Goal: Check status: Check status

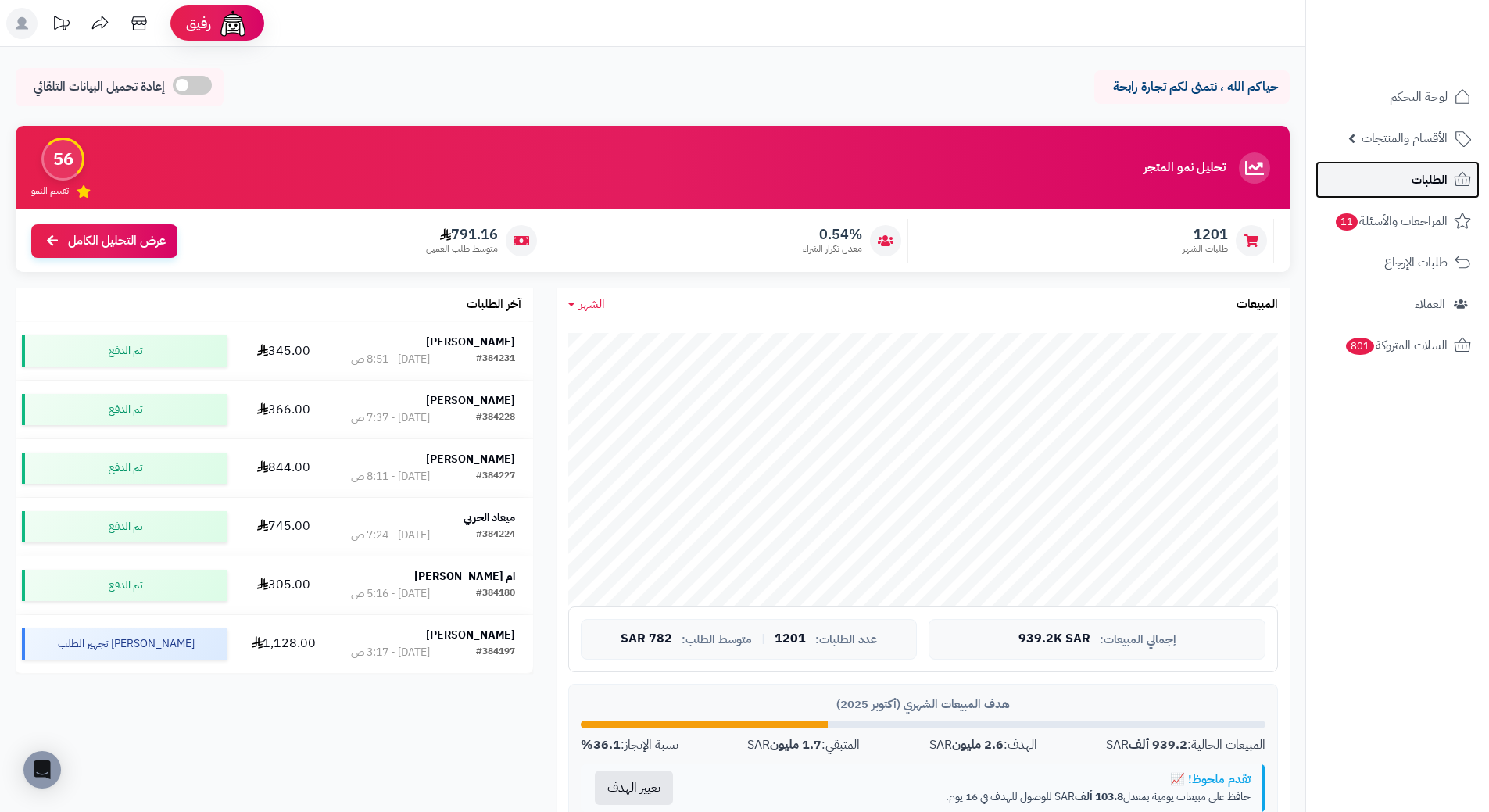
click at [1429, 186] on span "الطلبات" at bounding box center [1430, 179] width 36 height 22
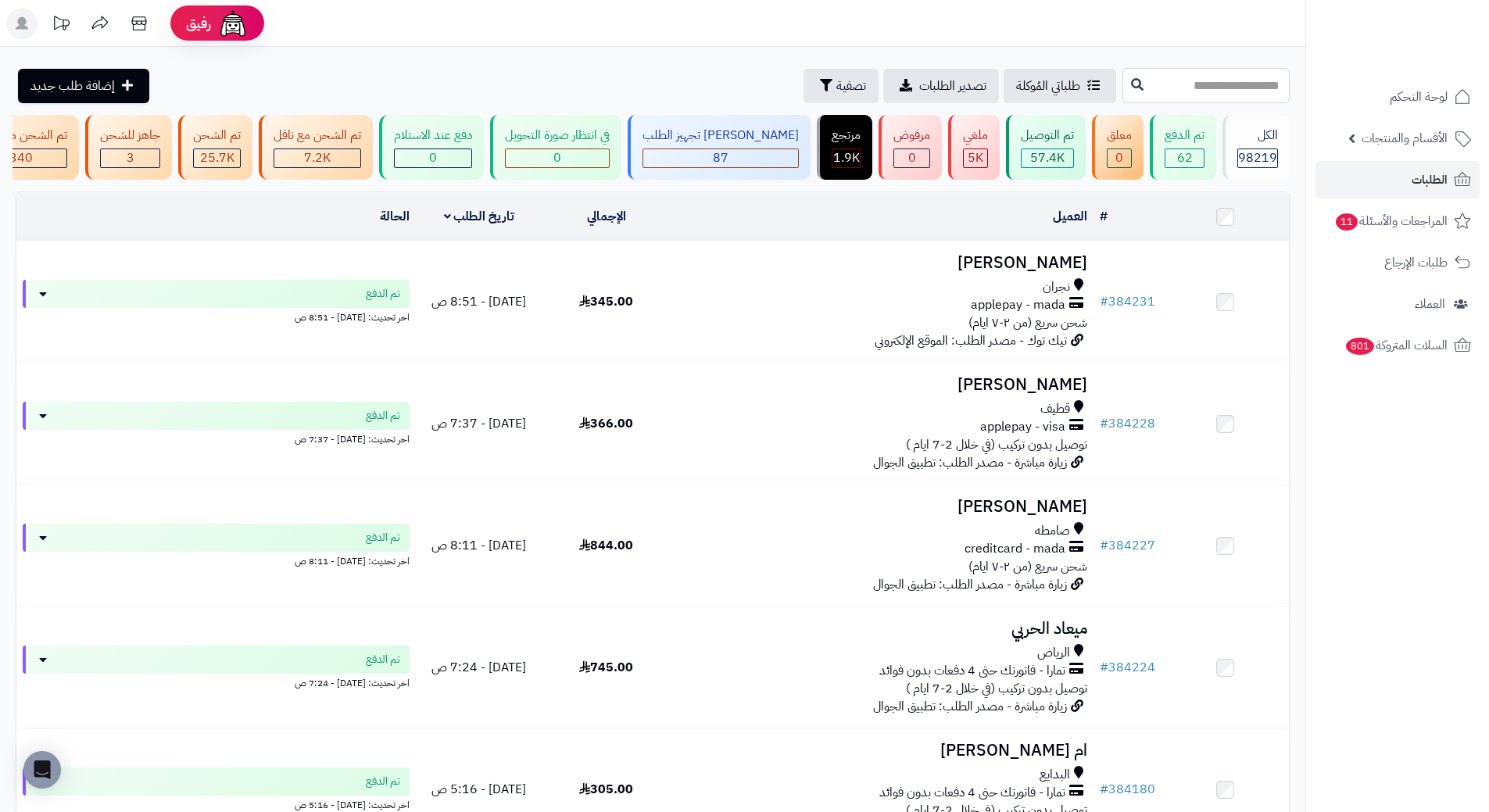
click at [1159, 70] on input "text" at bounding box center [1206, 85] width 168 height 35
paste input "******"
type input "******"
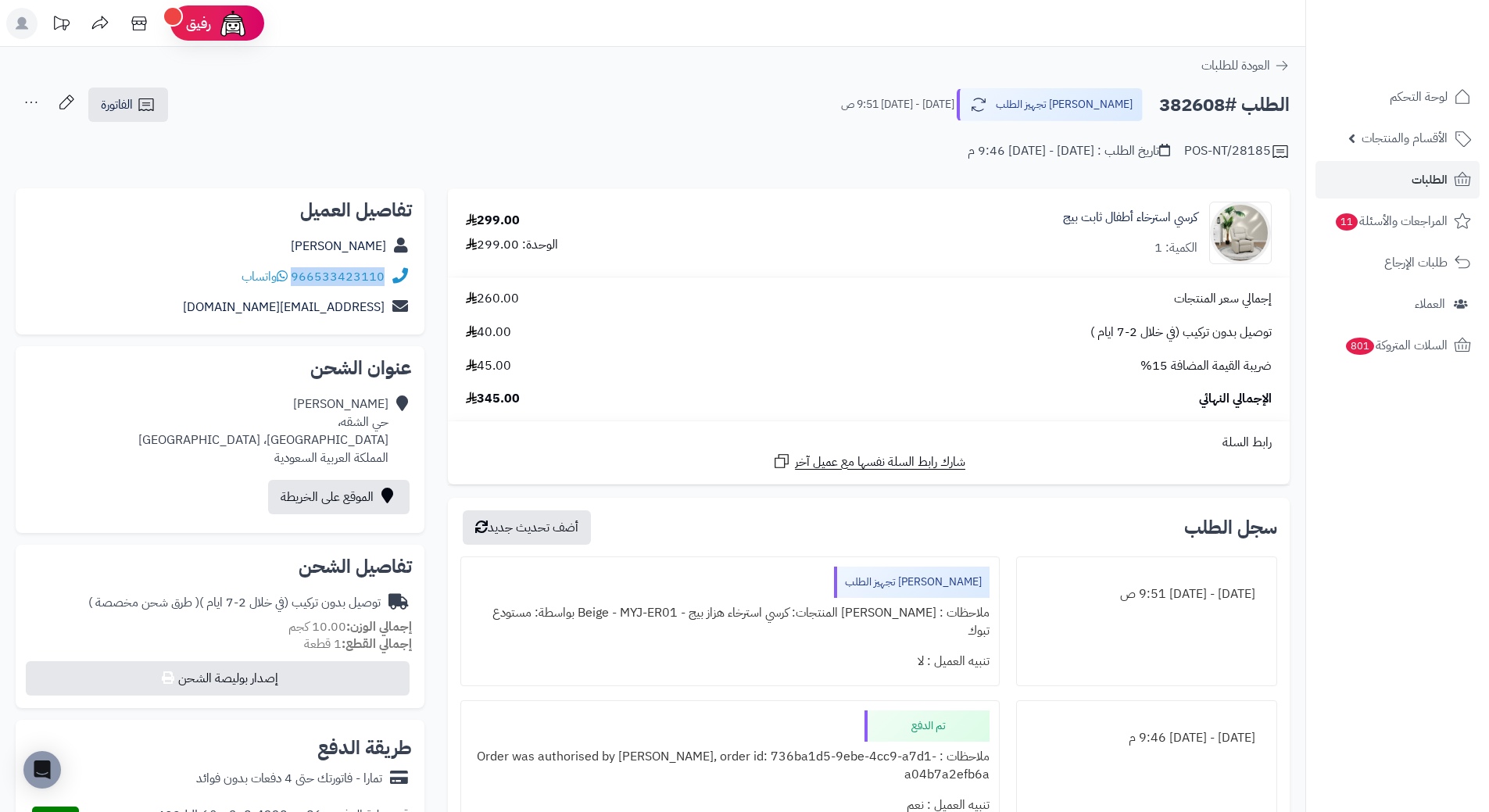
drag, startPoint x: 386, startPoint y: 272, endPoint x: 295, endPoint y: 285, distance: 91.9
click at [295, 285] on div "966533423110 واتساب" at bounding box center [221, 277] width 384 height 30
copy link "966533423110"
click at [1196, 110] on h2 "الطلب #382608" at bounding box center [1225, 105] width 130 height 32
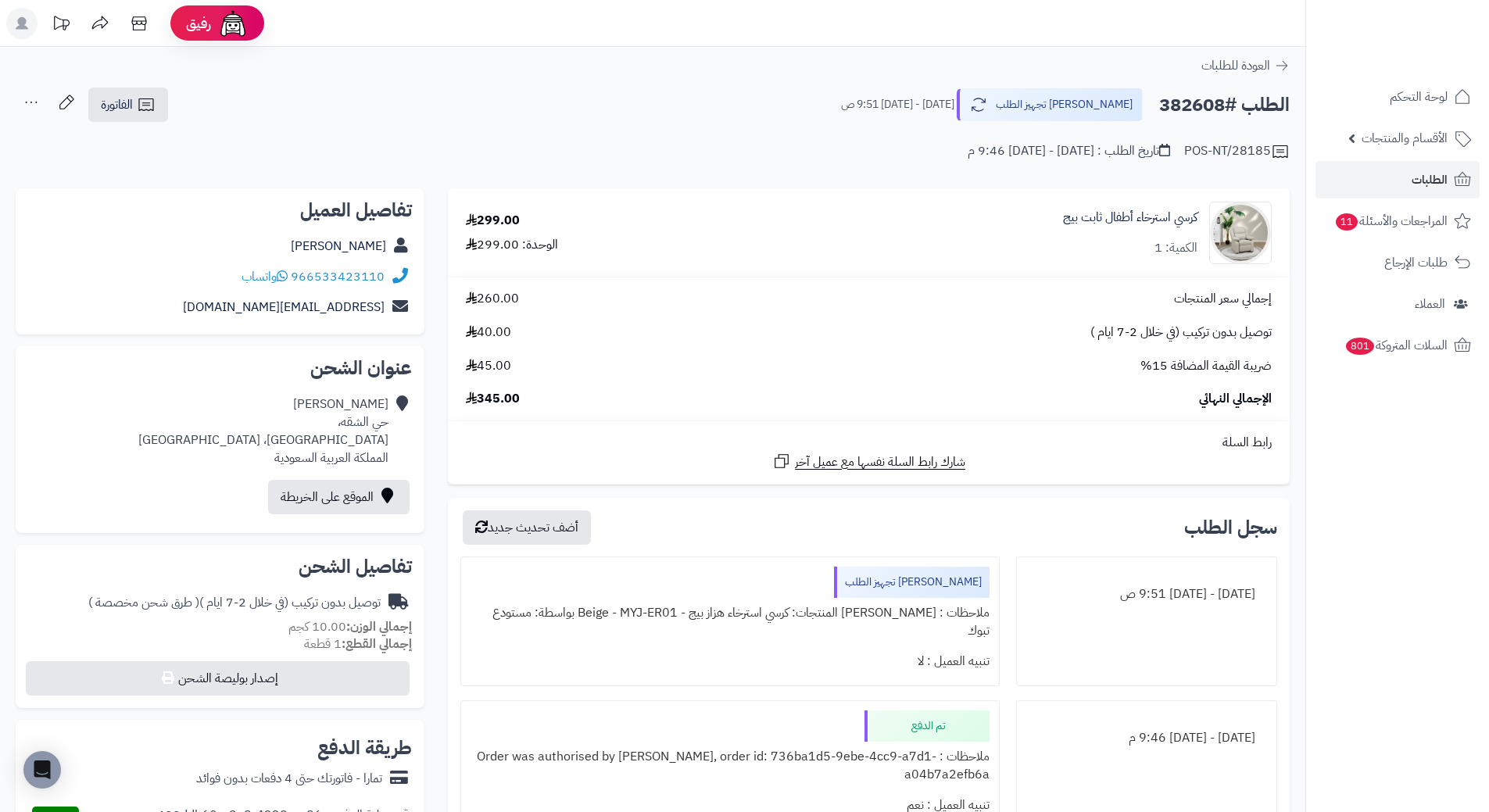
copy h2 "382608"
click at [1431, 182] on span "الطلبات" at bounding box center [1430, 179] width 36 height 22
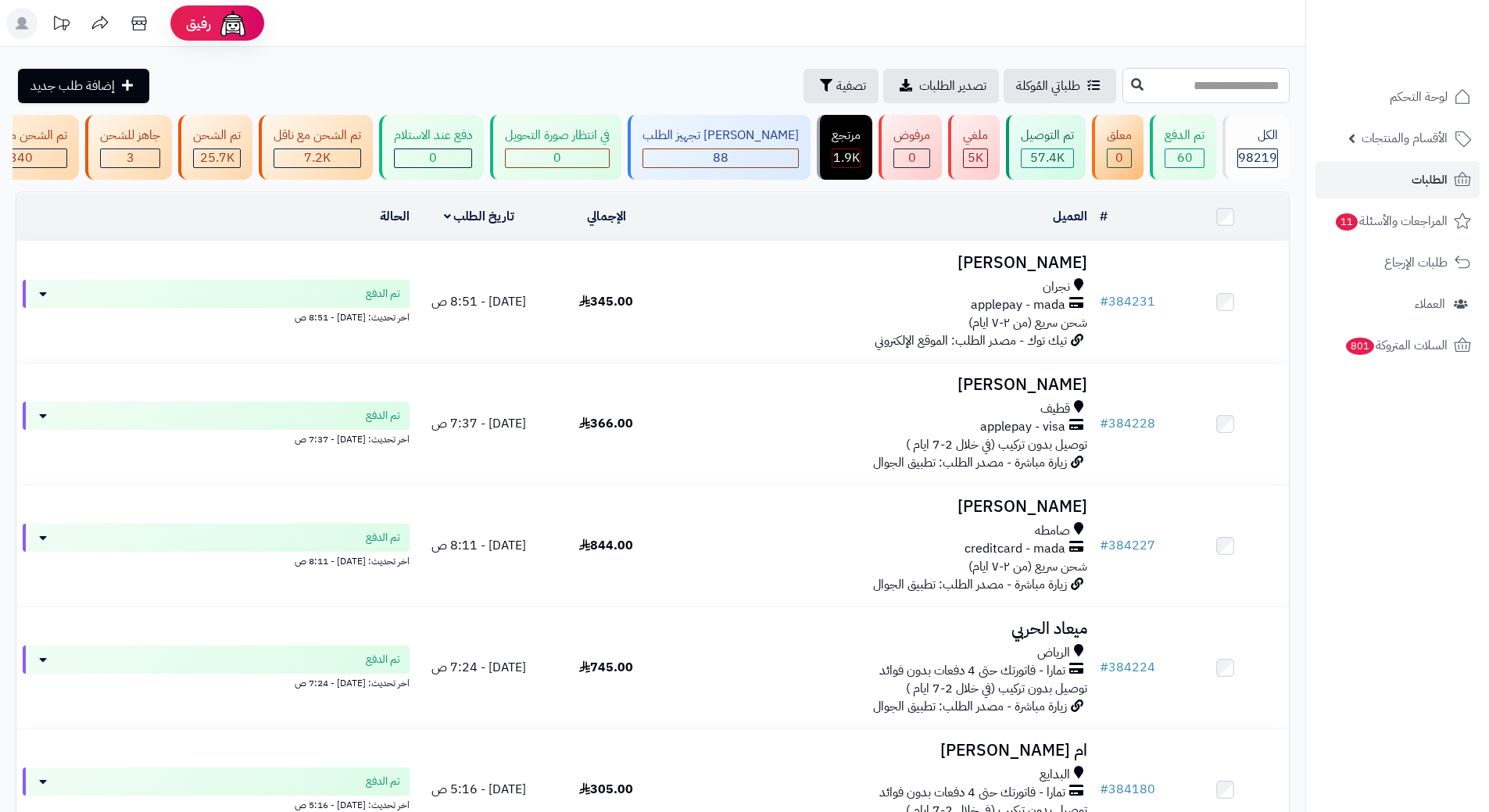
click at [1181, 95] on input "text" at bounding box center [1206, 85] width 168 height 35
paste input "******"
type input "******"
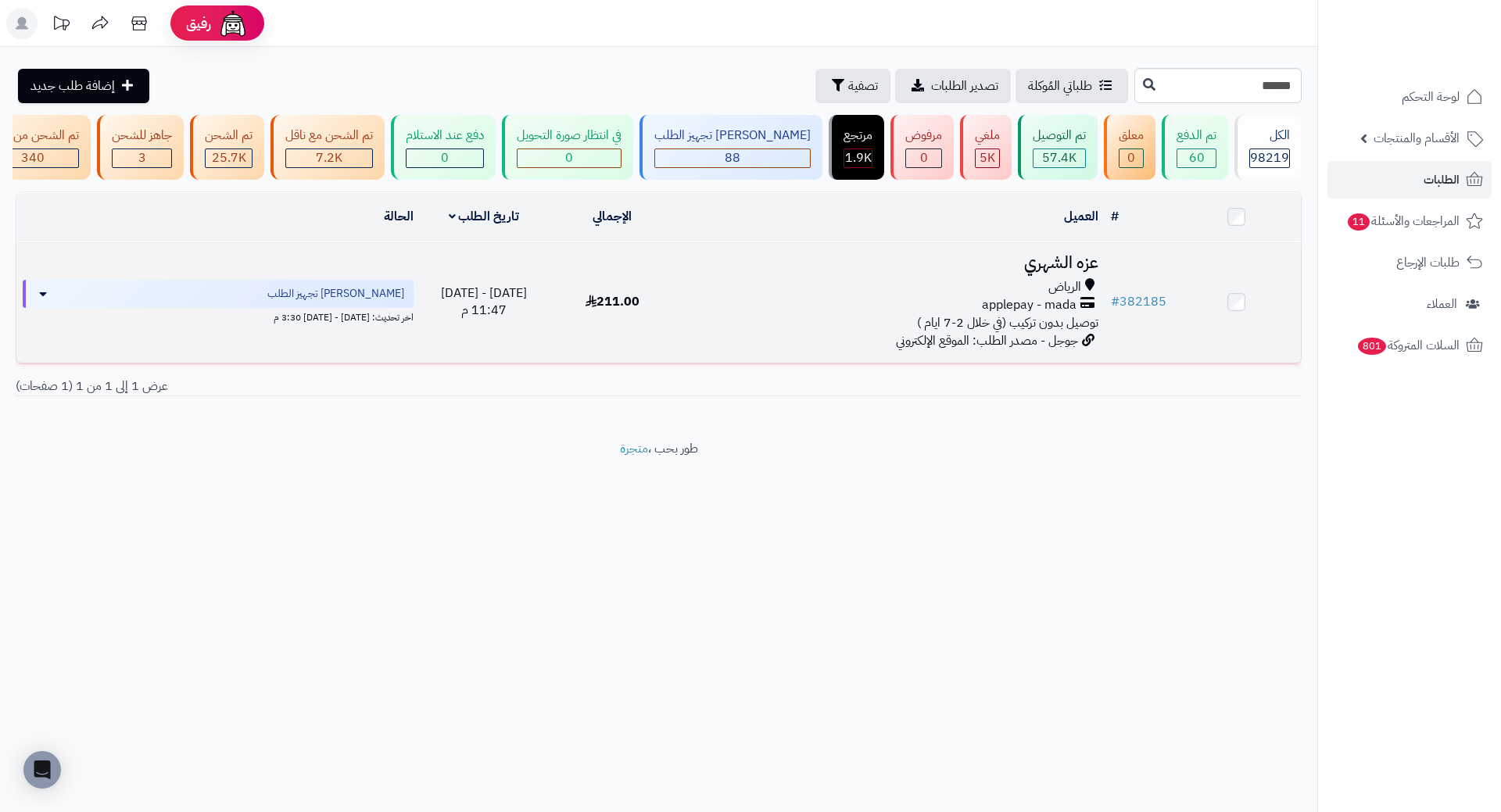
click at [1026, 272] on h3 "عزه الشهري" at bounding box center [891, 263] width 415 height 18
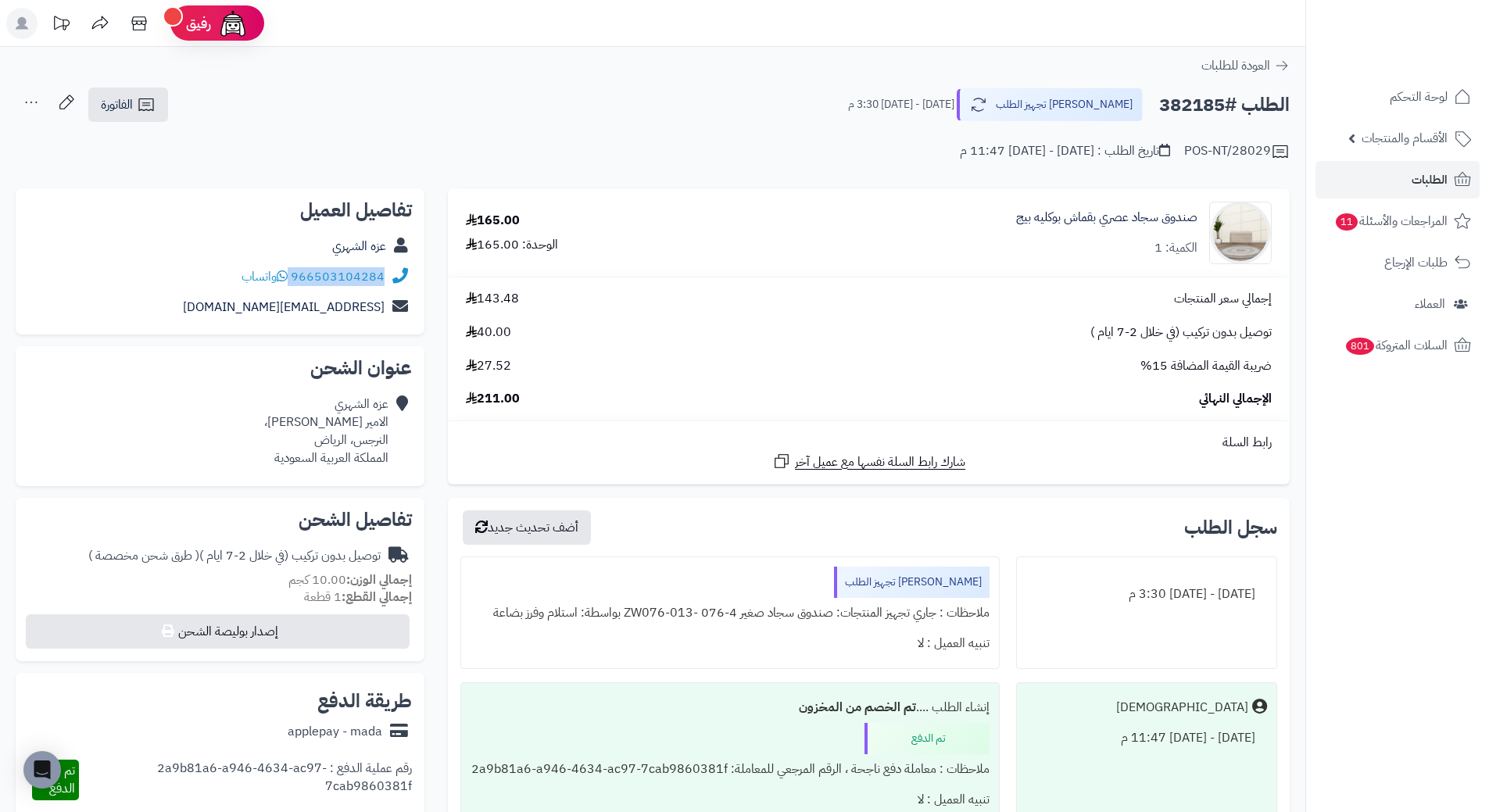
drag, startPoint x: 292, startPoint y: 278, endPoint x: 386, endPoint y: 284, distance: 94.2
click at [386, 284] on div "966503104284 واتساب" at bounding box center [221, 277] width 384 height 30
copy div "966503104284"
click at [1194, 98] on h2 "الطلب #382185" at bounding box center [1225, 105] width 130 height 32
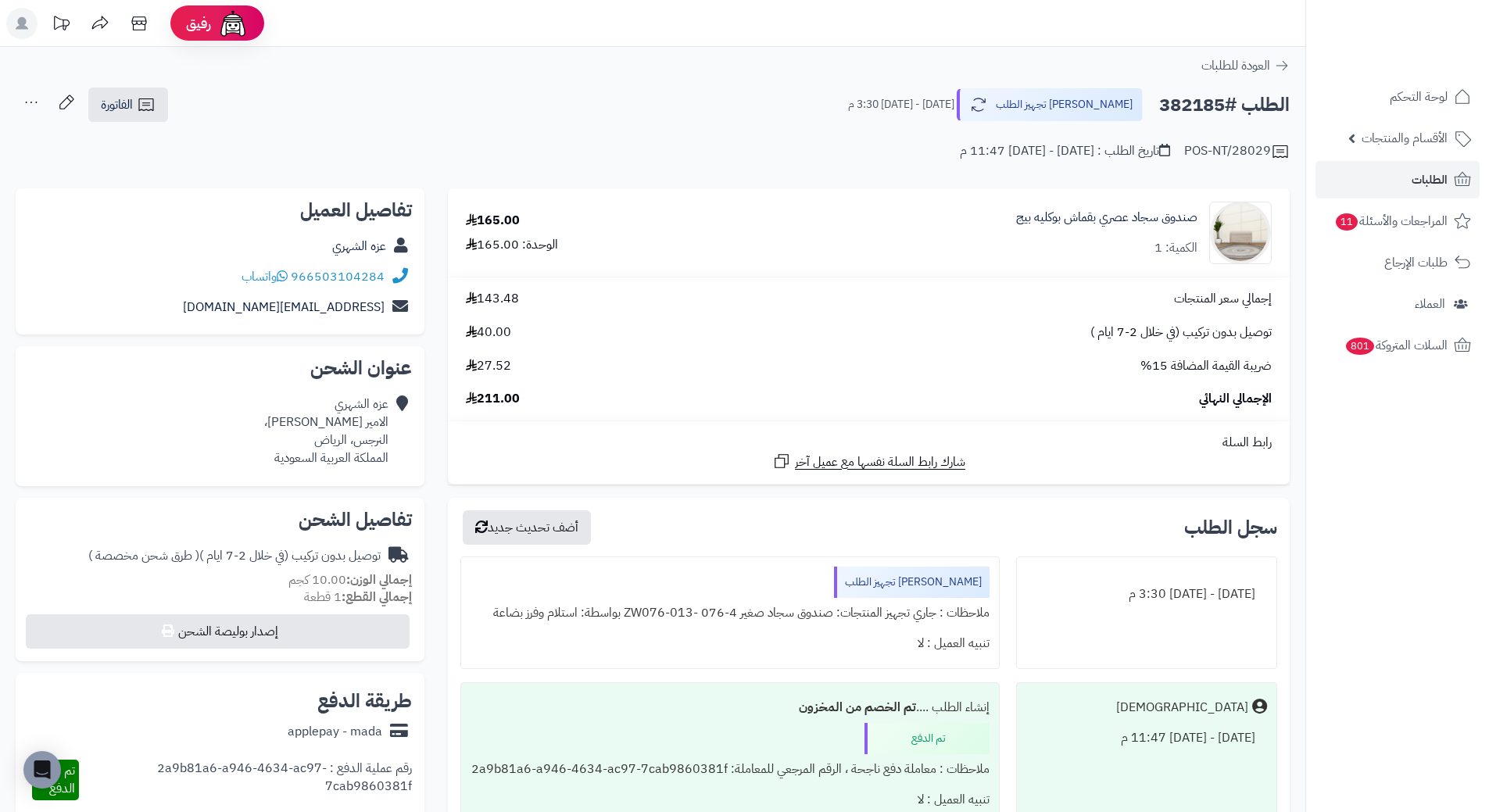
copy h2 "382185"
click at [1404, 172] on link "الطلبات" at bounding box center [1398, 180] width 164 height 37
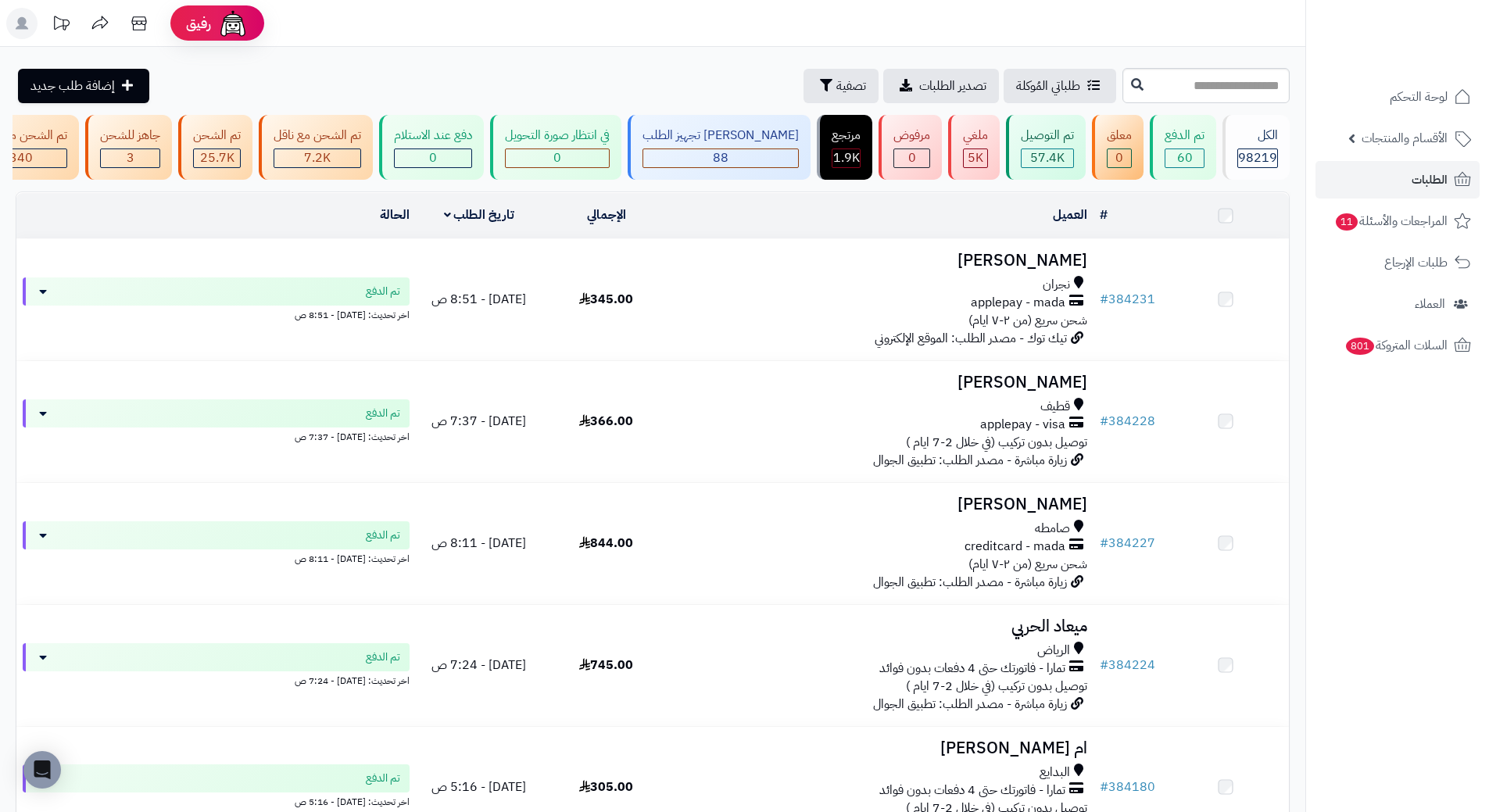
click at [1122, 77] on input "text" at bounding box center [1206, 85] width 168 height 35
type input "******"
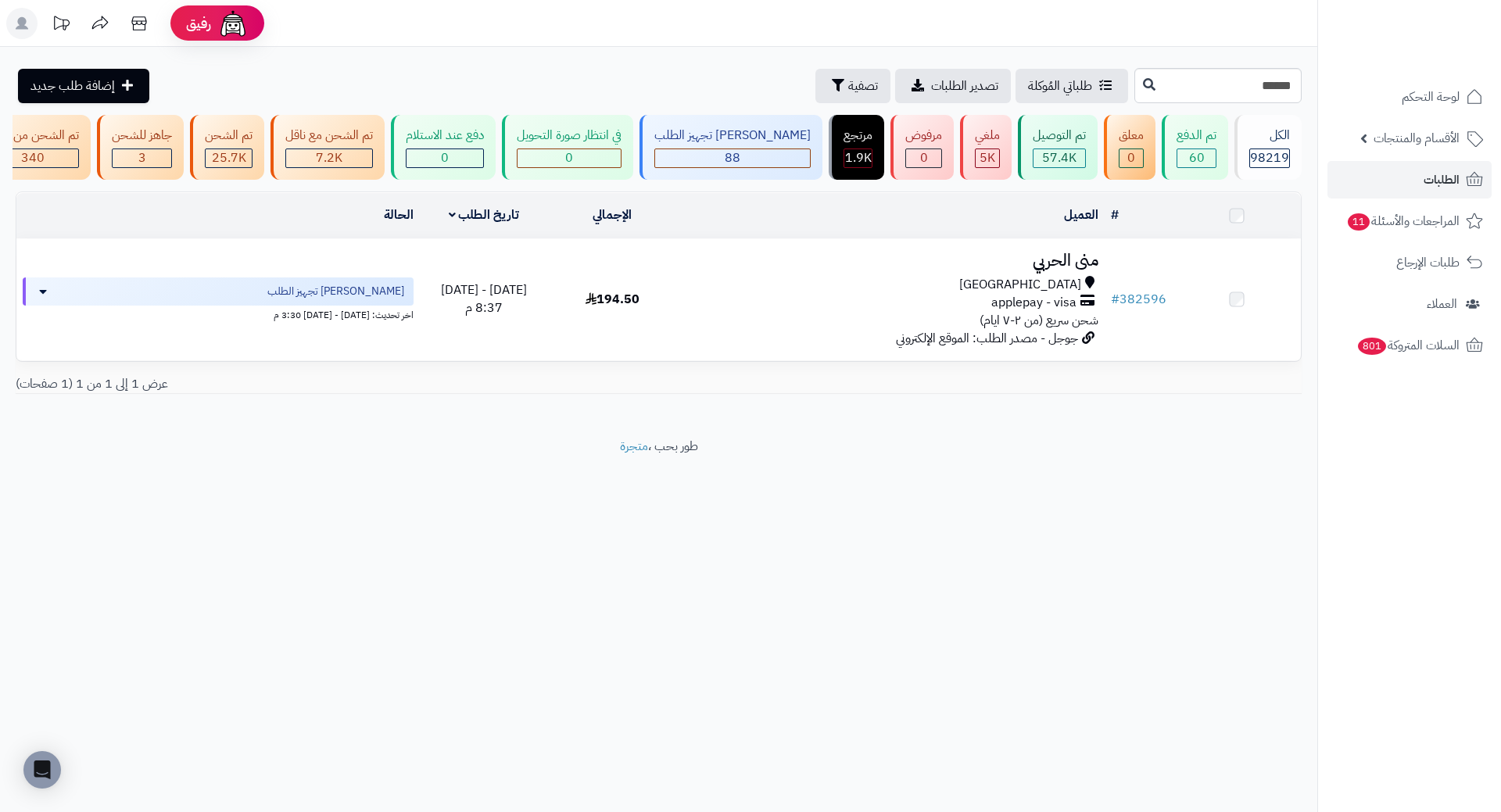
click at [1050, 269] on h3 "منى الحربي" at bounding box center [891, 260] width 415 height 18
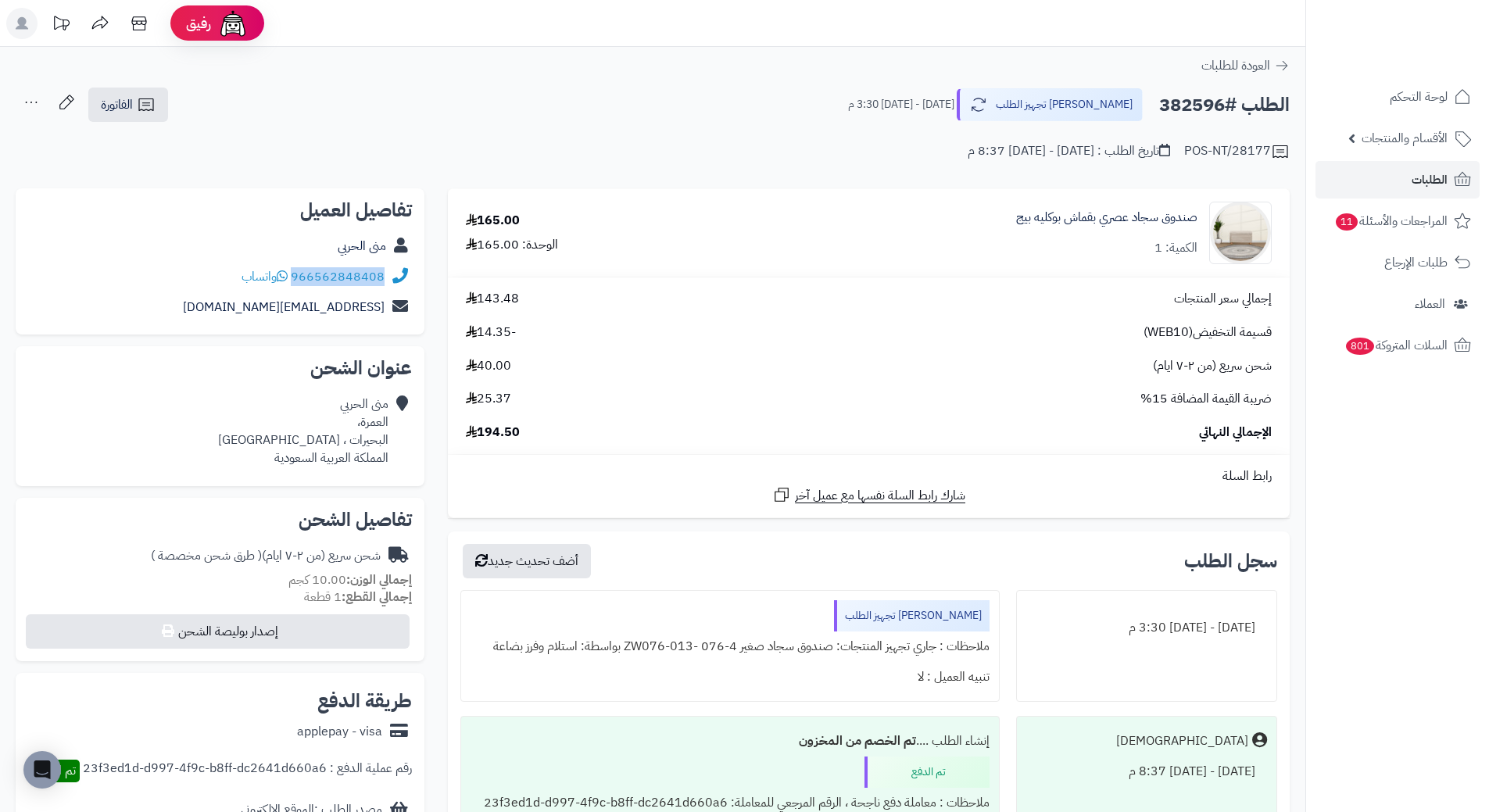
drag, startPoint x: 386, startPoint y: 273, endPoint x: 296, endPoint y: 275, distance: 90.0
click at [296, 275] on div "966562848408 واتساب" at bounding box center [221, 277] width 384 height 30
copy link "966562848408"
click at [1180, 111] on h2 "الطلب #382596" at bounding box center [1225, 105] width 130 height 32
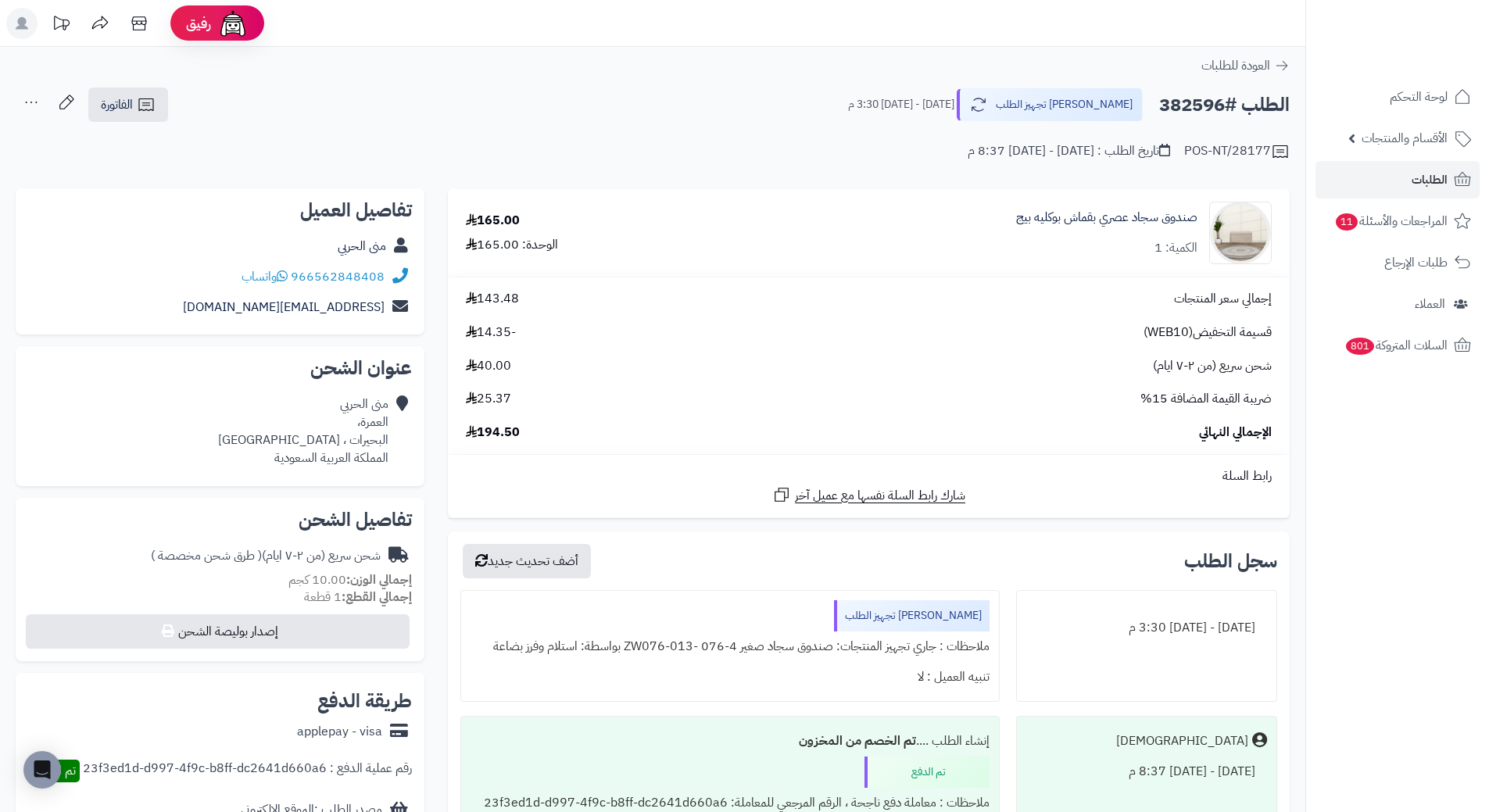
copy h2 "382596"
click at [1418, 177] on span "الطلبات" at bounding box center [1430, 179] width 36 height 22
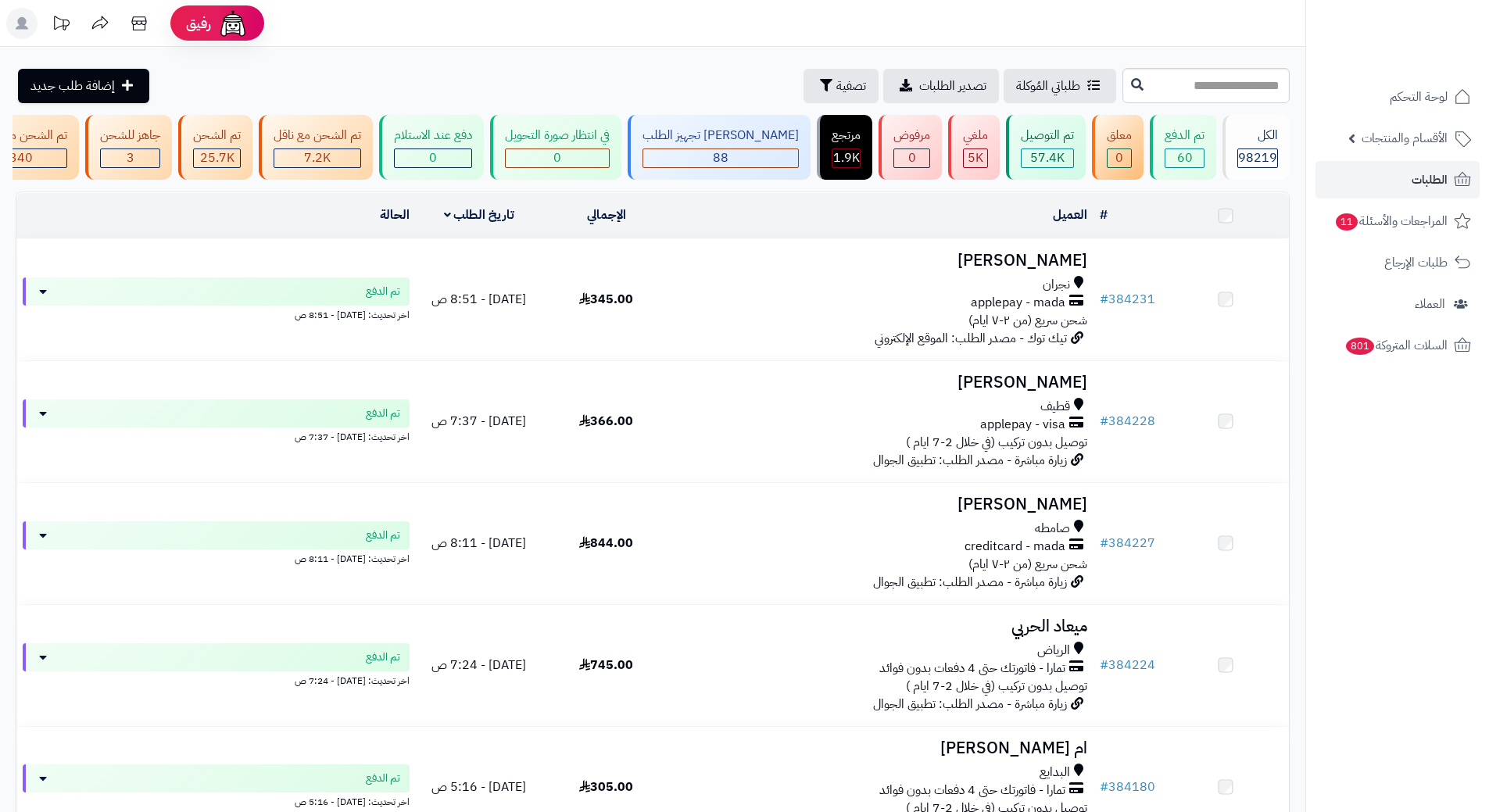
click at [1122, 93] on input "text" at bounding box center [1206, 85] width 168 height 35
type input "******"
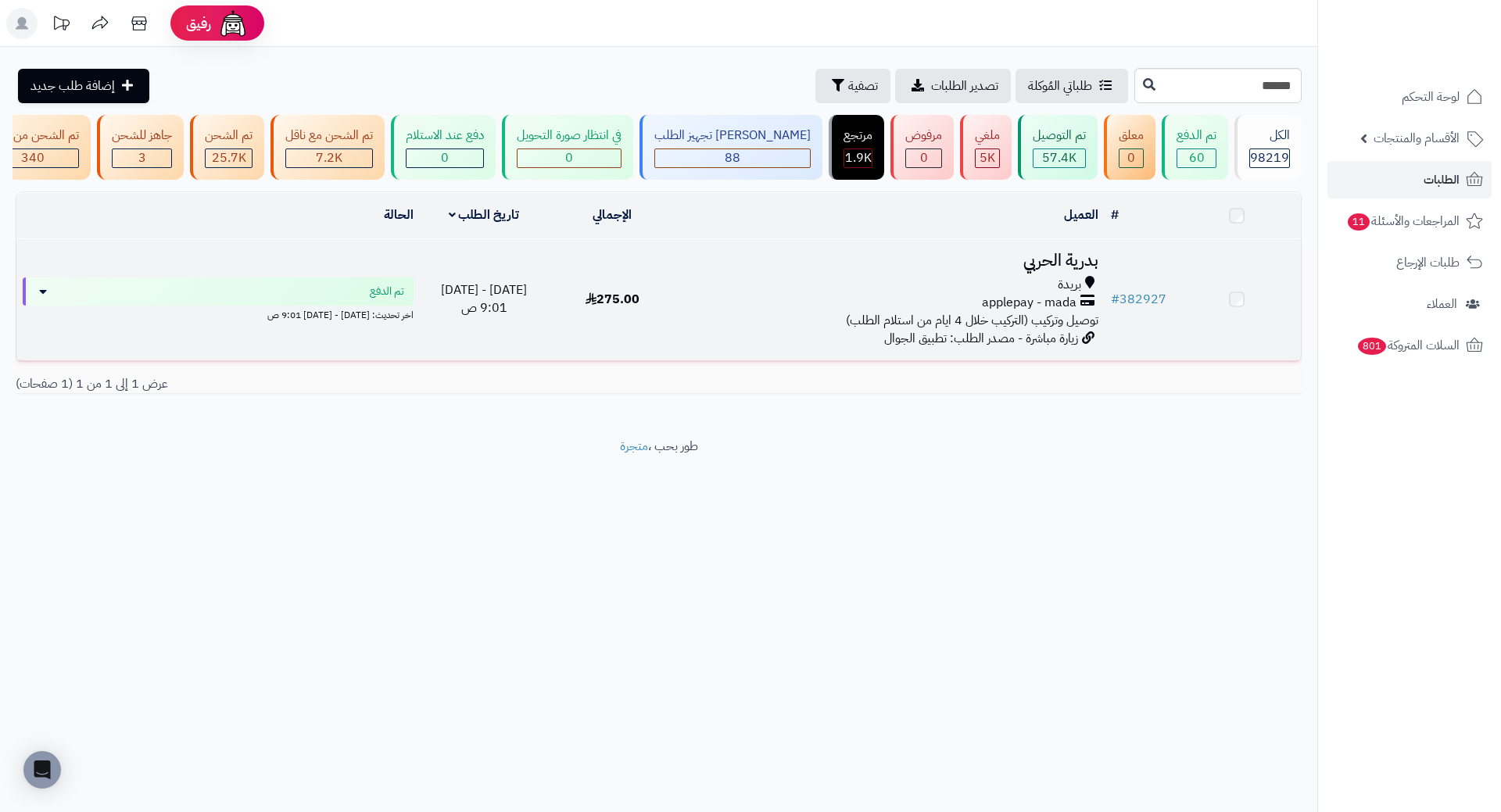
click at [1052, 269] on h3 "بدرية الحربي" at bounding box center [891, 260] width 415 height 18
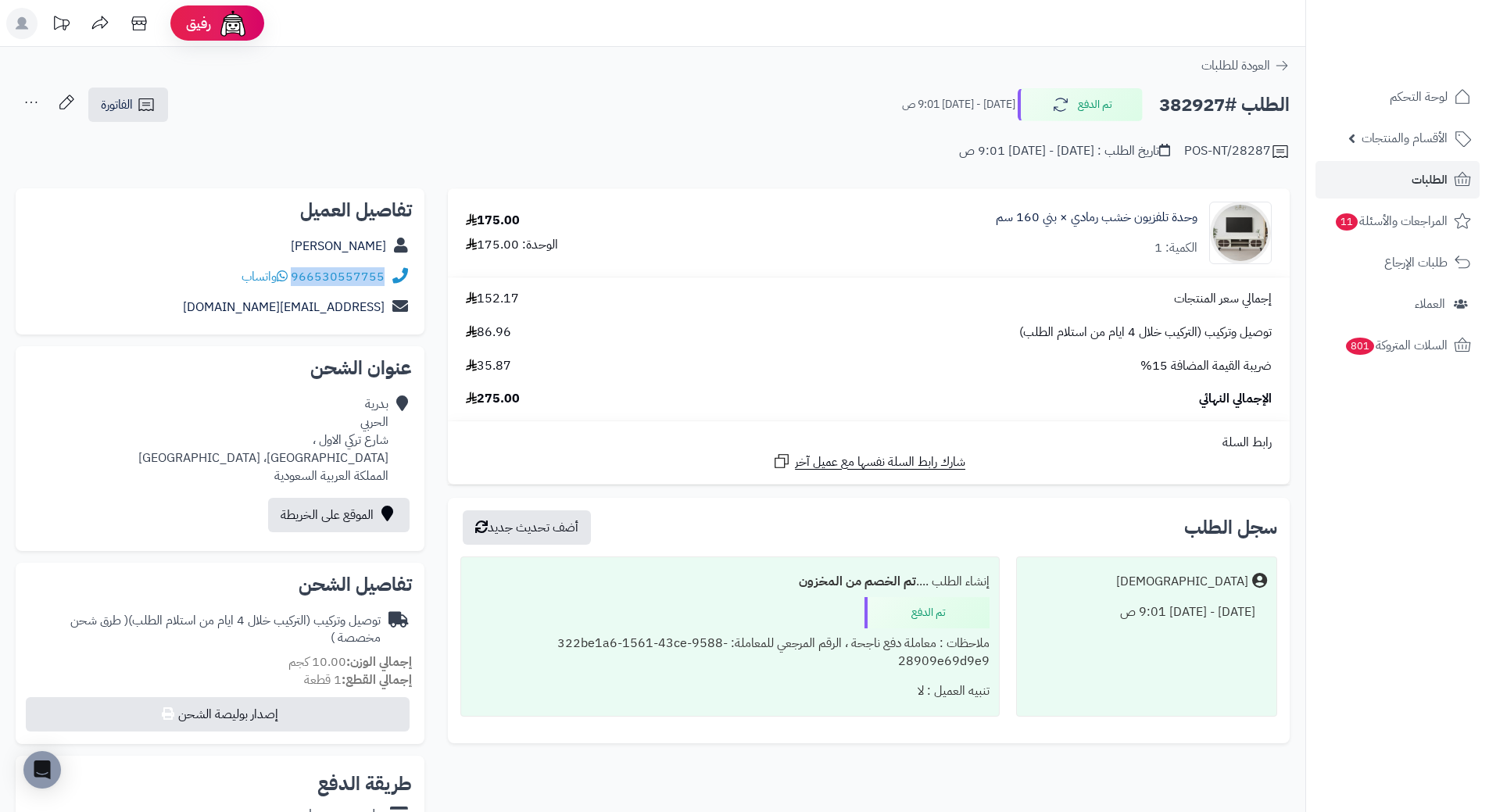
drag, startPoint x: 294, startPoint y: 275, endPoint x: 382, endPoint y: 274, distance: 88.0
click at [382, 274] on div "966530557755 واتساب" at bounding box center [313, 277] width 143 height 18
copy link "966530557755"
click at [1194, 108] on h2 "الطلب #382927" at bounding box center [1225, 105] width 130 height 32
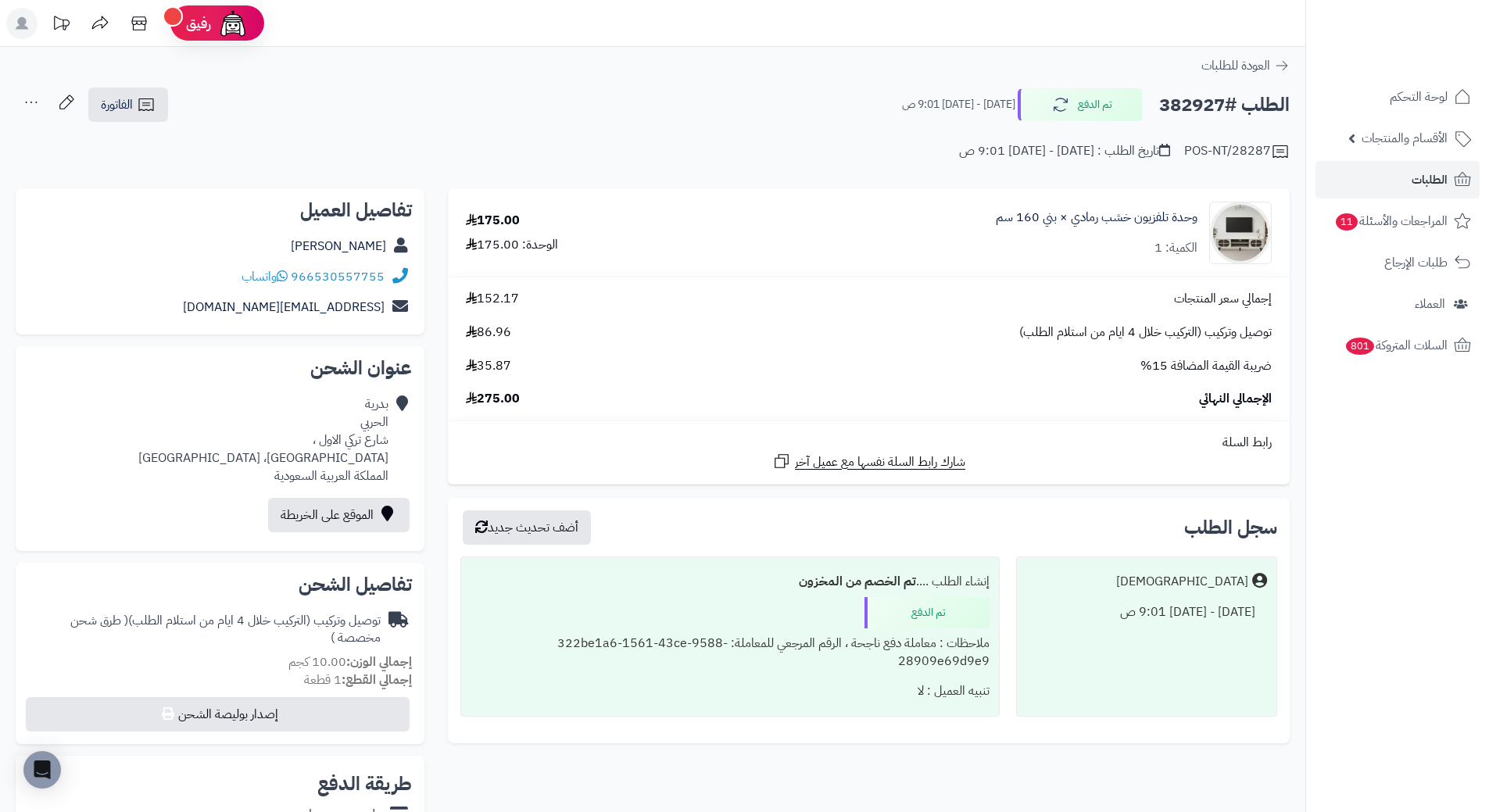
copy h2 "382927"
click at [1446, 175] on span "الطلبات" at bounding box center [1430, 179] width 36 height 22
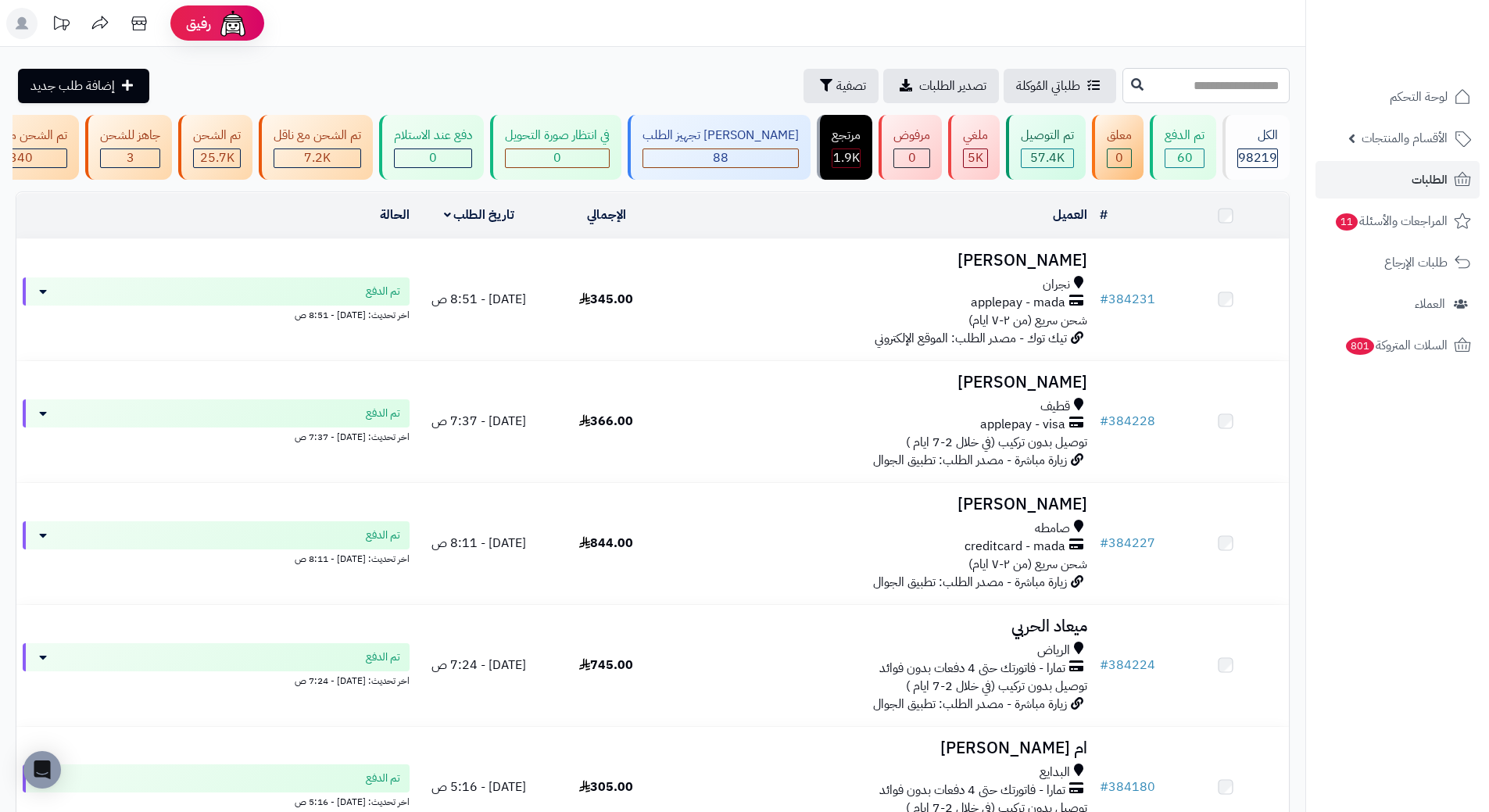
drag, startPoint x: 0, startPoint y: 0, endPoint x: 1088, endPoint y: 91, distance: 1091.8
click at [1122, 91] on input "text" at bounding box center [1206, 85] width 168 height 35
paste input "******"
type input "******"
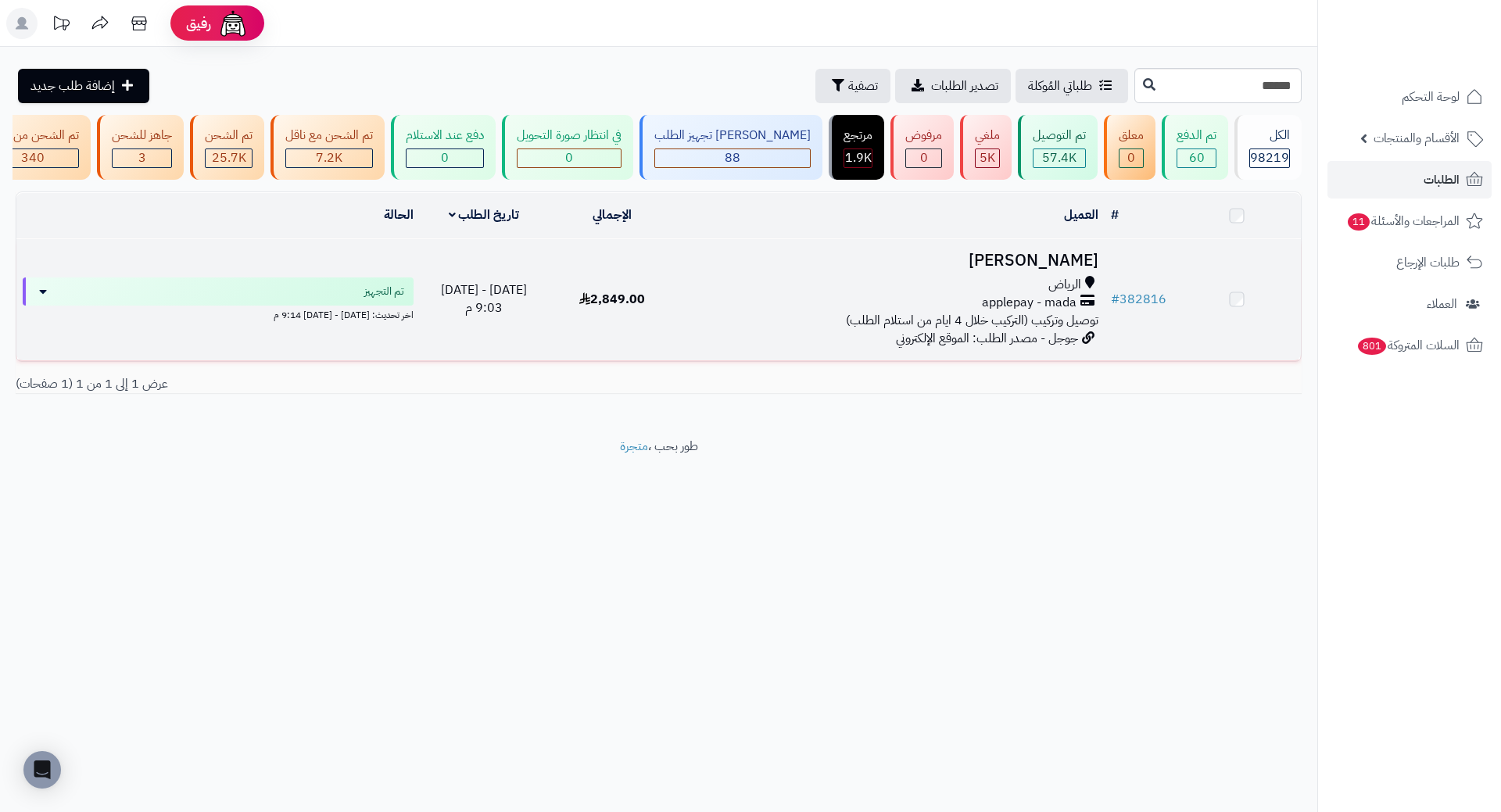
click at [1026, 268] on h3 "Nawal Hasan" at bounding box center [891, 260] width 415 height 18
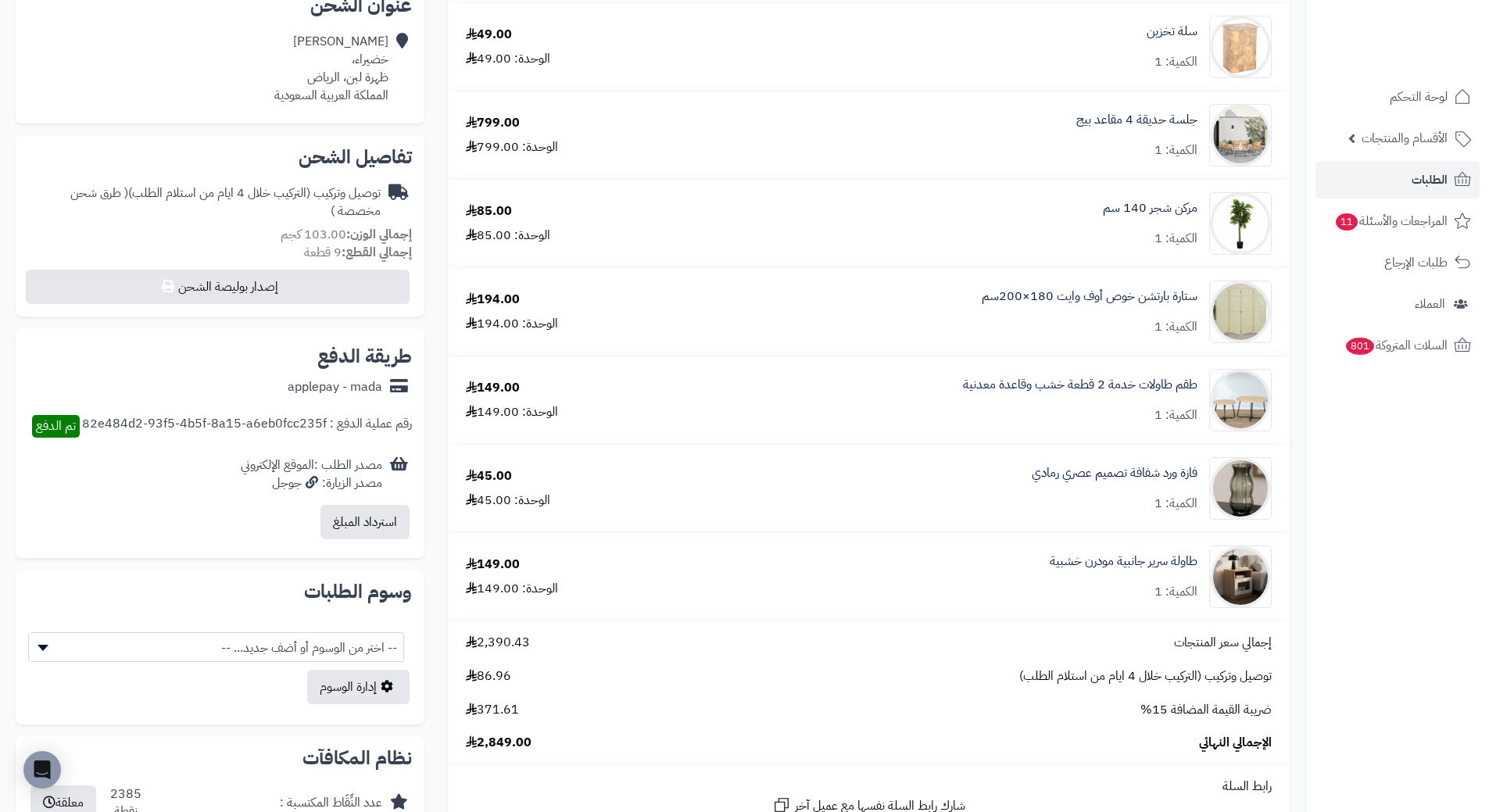
scroll to position [391, 0]
